Goal: Information Seeking & Learning: Learn about a topic

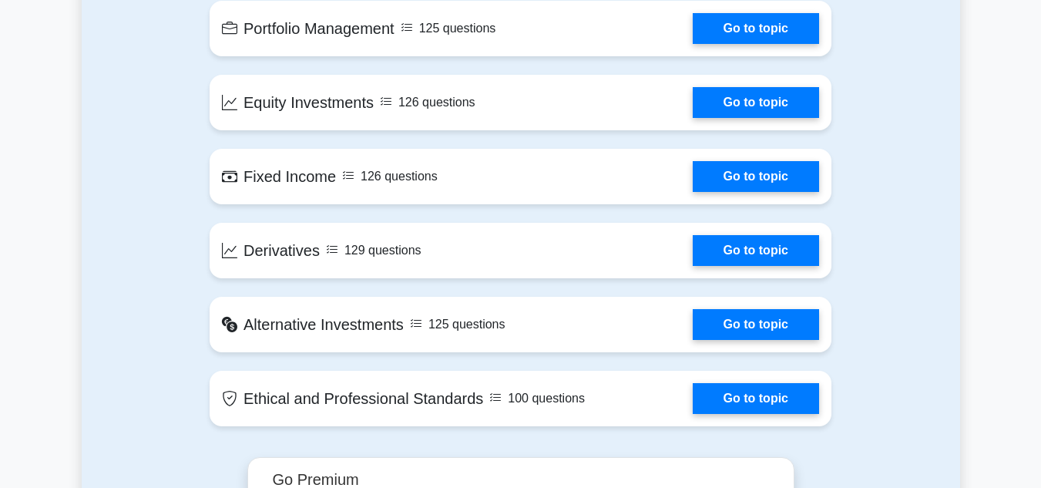
scroll to position [1141, 0]
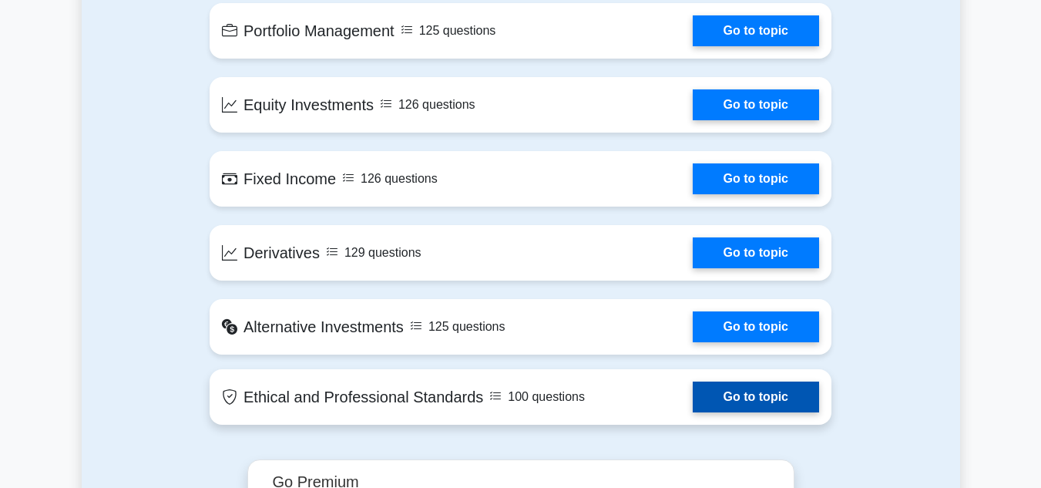
click at [711, 391] on link "Go to topic" at bounding box center [756, 396] width 126 height 31
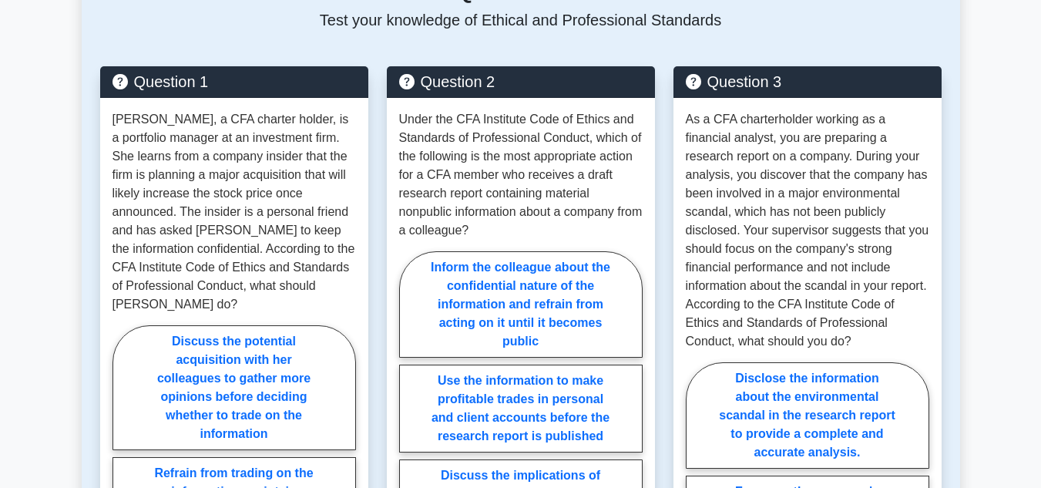
scroll to position [1320, 0]
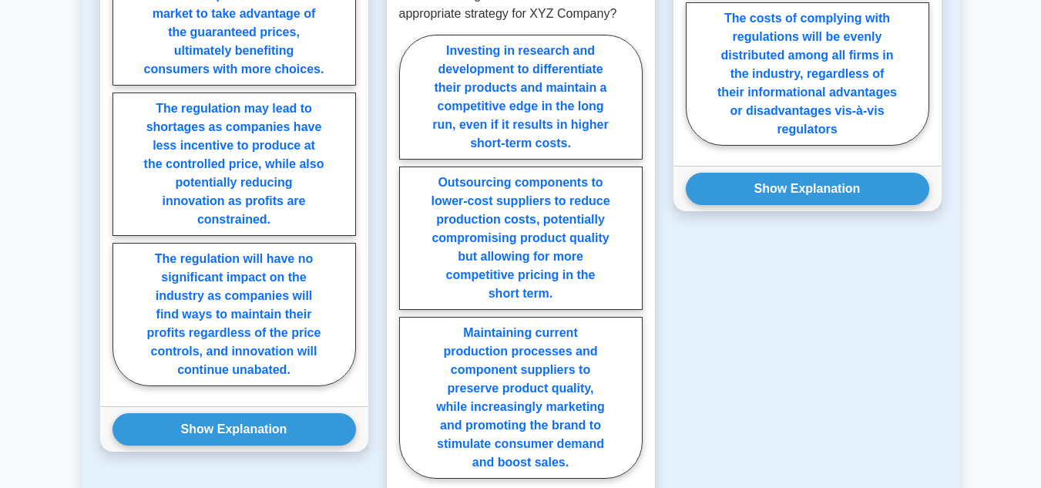
scroll to position [1135, 0]
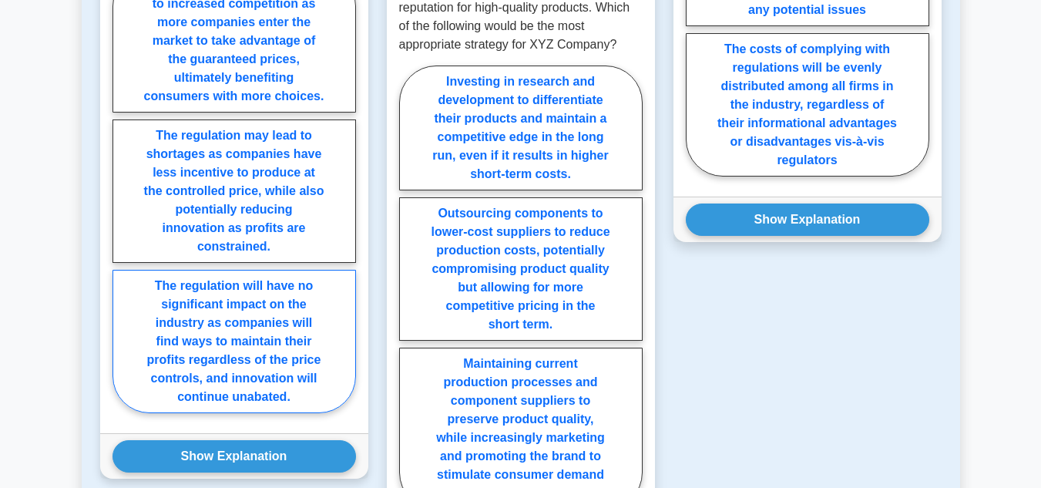
click at [236, 298] on label "The regulation will have no significant impact on the industry as companies wil…" at bounding box center [235, 341] width 244 height 143
click at [123, 200] on input "The regulation will have no significant impact on the industry as companies wil…" at bounding box center [118, 195] width 10 height 10
radio input "true"
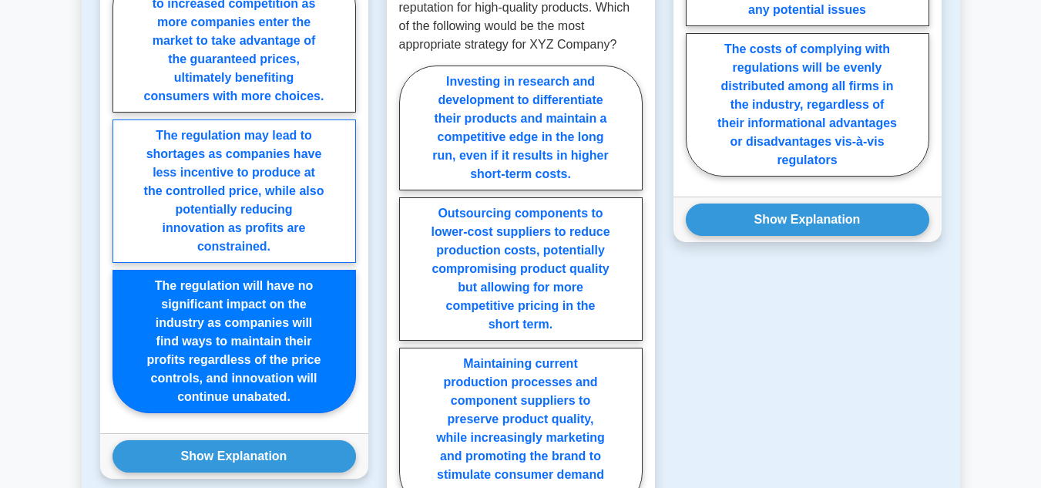
click at [274, 194] on label "The regulation may lead to shortages as companies have less incentive to produc…" at bounding box center [235, 190] width 244 height 143
click at [123, 194] on input "The regulation may lead to shortages as companies have less incentive to produc…" at bounding box center [118, 195] width 10 height 10
radio input "true"
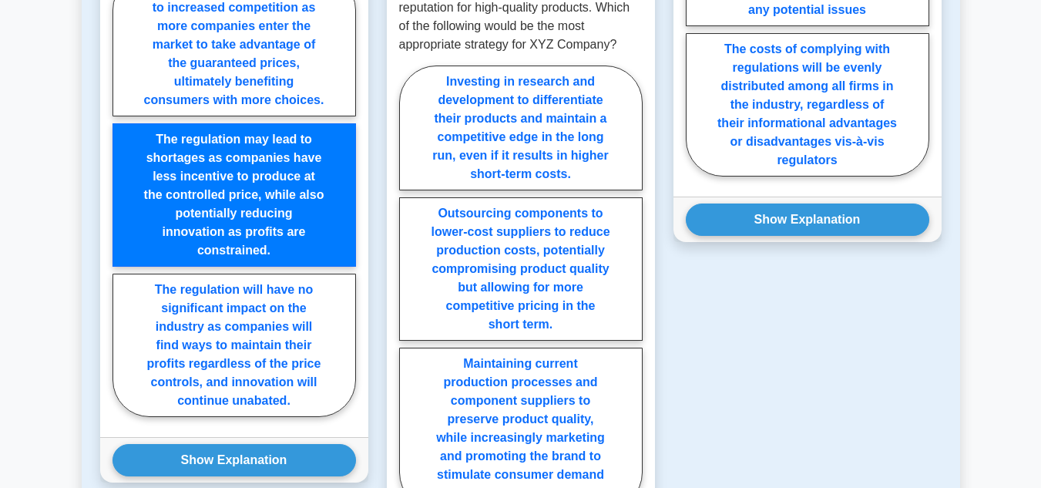
click at [824, 315] on div "Question 3 Which of the following is a potential consequence of asymmetric info…" at bounding box center [807, 163] width 287 height 861
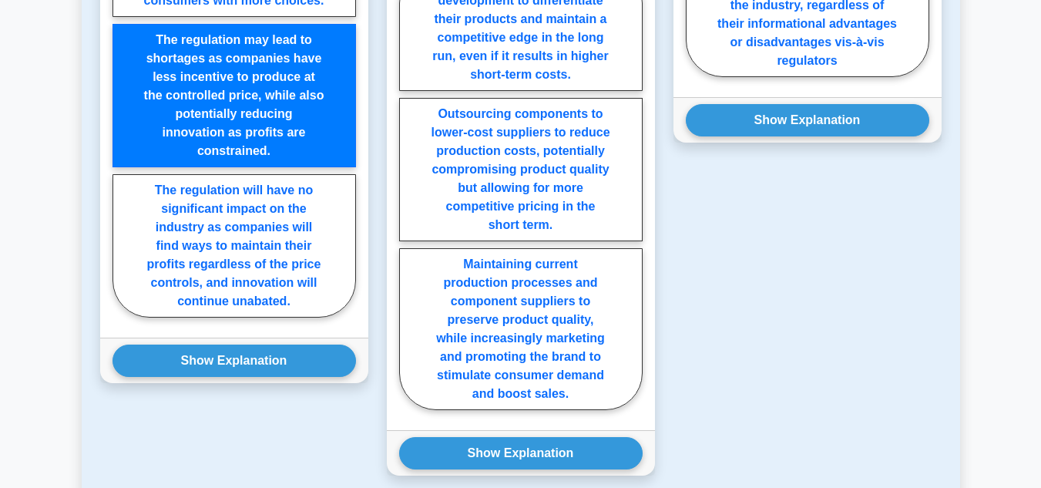
scroll to position [1239, 0]
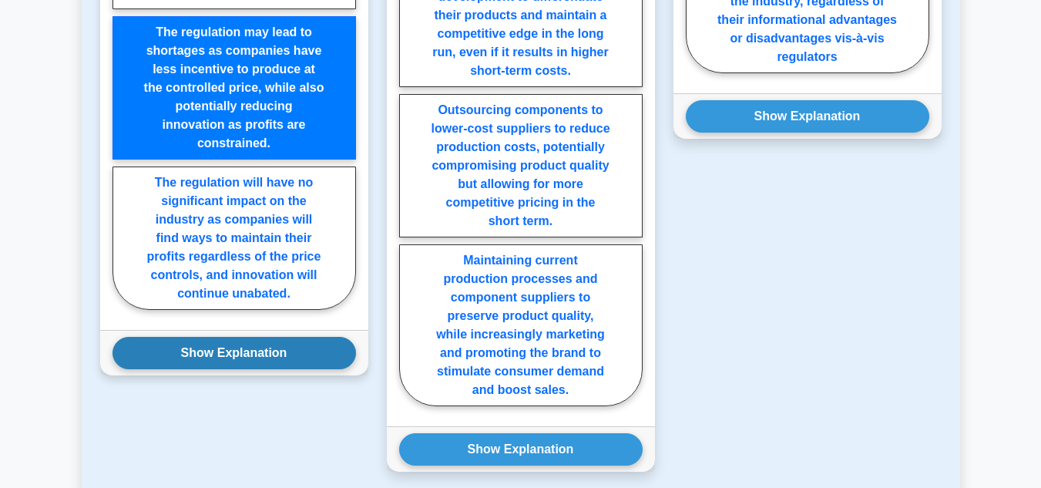
click at [260, 338] on button "Show Explanation" at bounding box center [235, 353] width 244 height 32
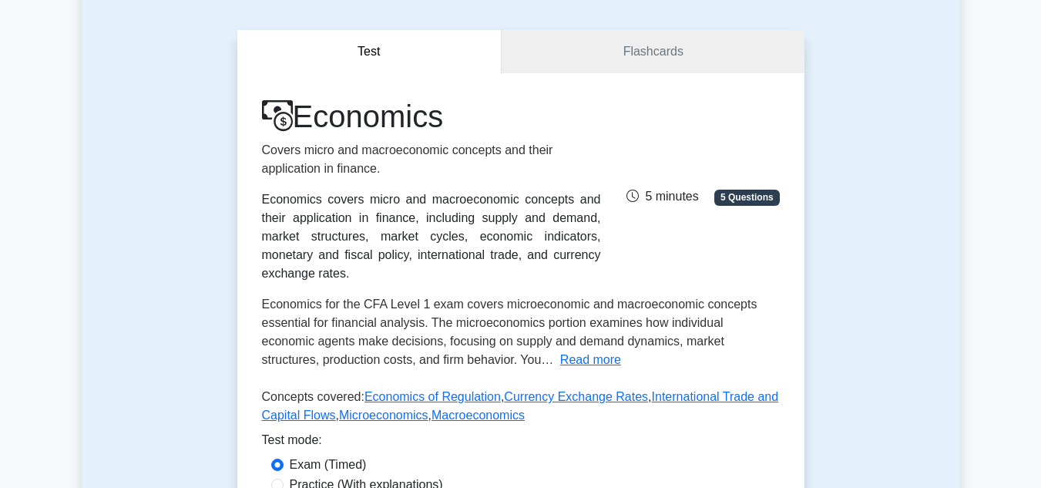
scroll to position [0, 0]
